Goal: Check status

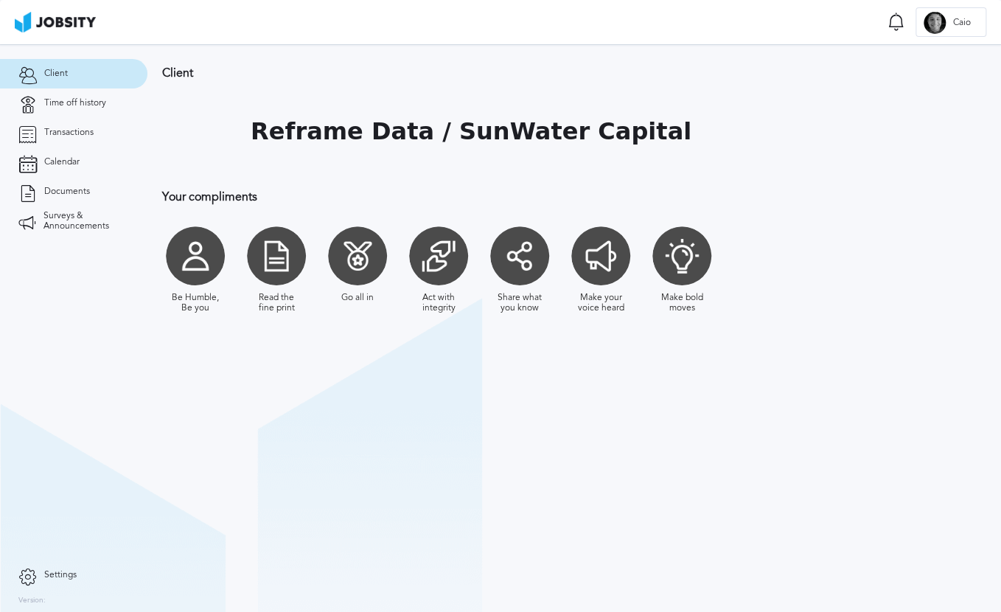
click at [470, 73] on h3 "Client" at bounding box center [562, 72] width 800 height 13
click at [80, 134] on span "Transactions" at bounding box center [68, 133] width 49 height 10
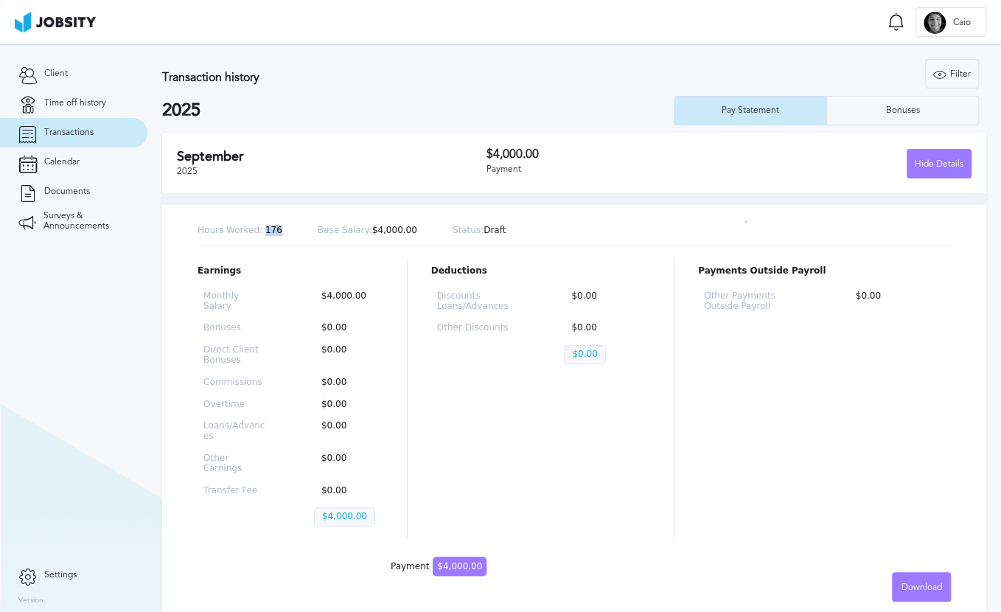
drag, startPoint x: 260, startPoint y: 234, endPoint x: 282, endPoint y: 232, distance: 22.9
click at [282, 232] on div "Hours Worked: 176 Base Salary: $4,000.00 Status: Draft" at bounding box center [574, 231] width 753 height 29
drag, startPoint x: 260, startPoint y: 231, endPoint x: 276, endPoint y: 234, distance: 17.4
click at [276, 234] on div "Hours Worked: 176 Base Salary: $4,000.00 Status: Draft" at bounding box center [574, 231] width 753 height 29
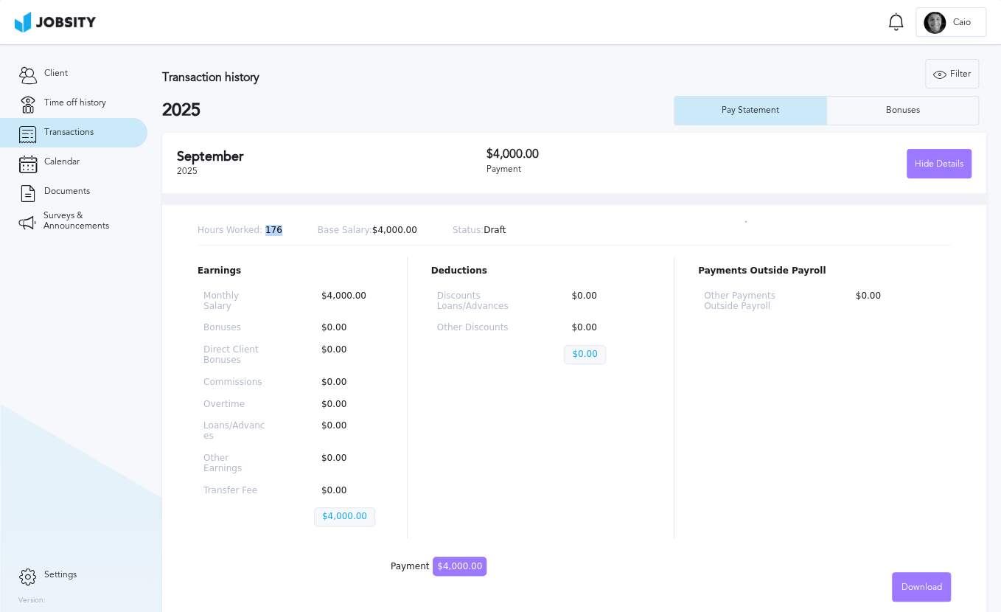
click at [277, 234] on div "Hours Worked: 176 Base Salary: $4,000.00 Status: Draft" at bounding box center [574, 231] width 753 height 29
